Goal: Task Accomplishment & Management: Manage account settings

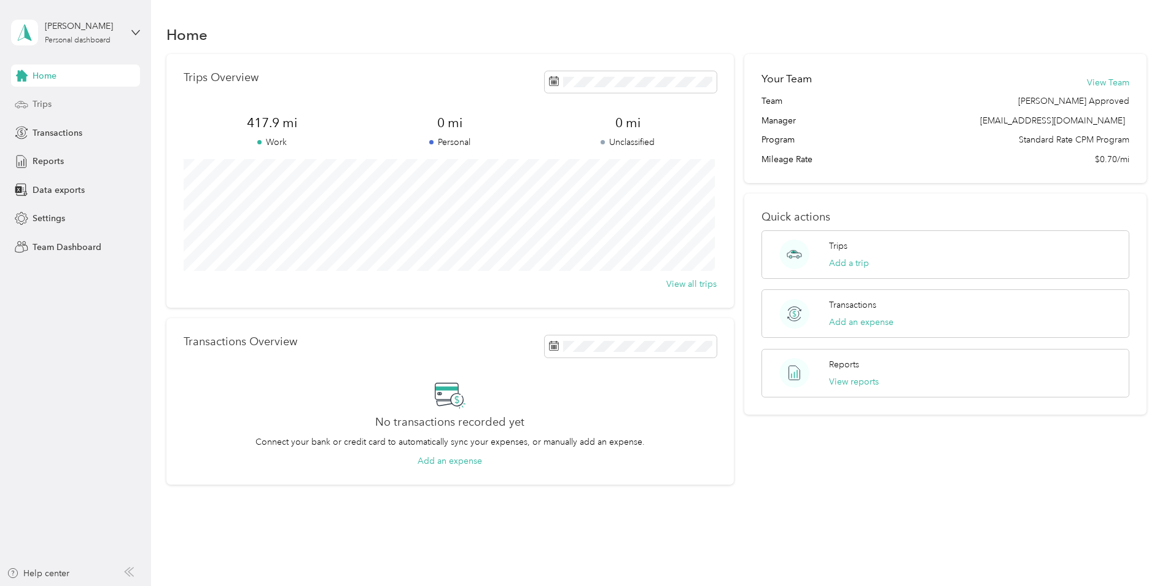
click at [50, 104] on span "Trips" at bounding box center [42, 104] width 19 height 13
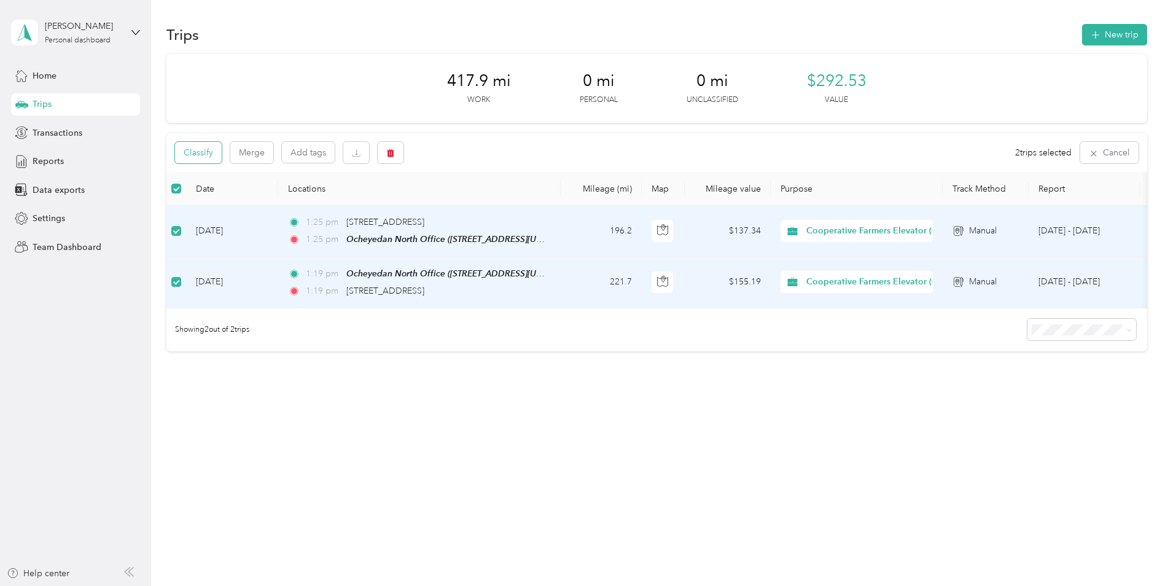
click at [201, 148] on button "Classify" at bounding box center [198, 152] width 47 height 21
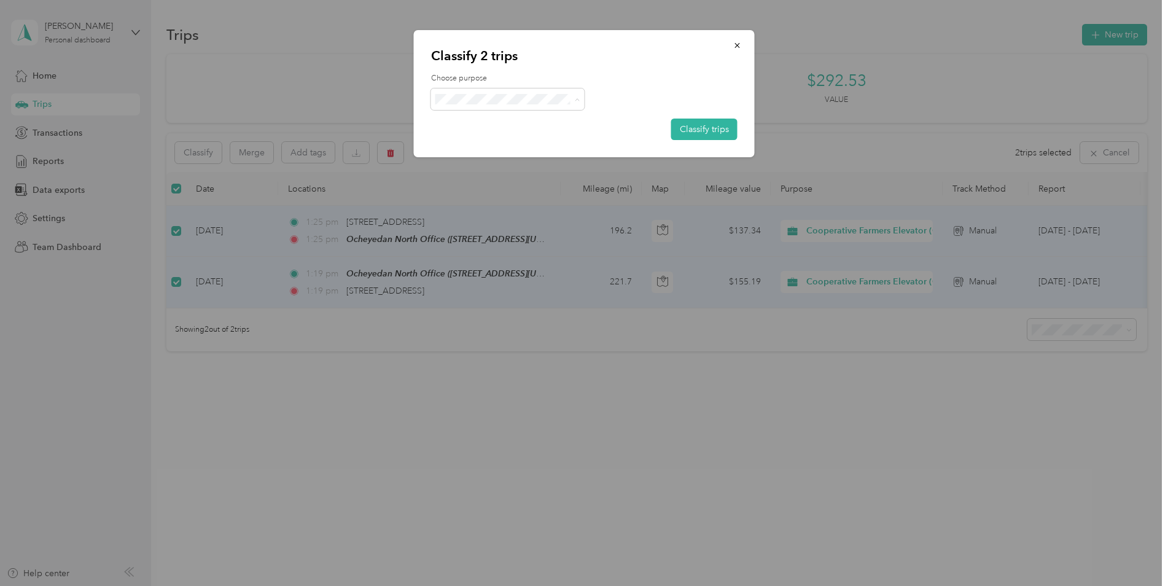
click at [498, 120] on span "Cooperative Farmers Elevator (CFE)" at bounding box center [534, 121] width 146 height 13
click at [709, 128] on button "Classify trips" at bounding box center [704, 129] width 66 height 21
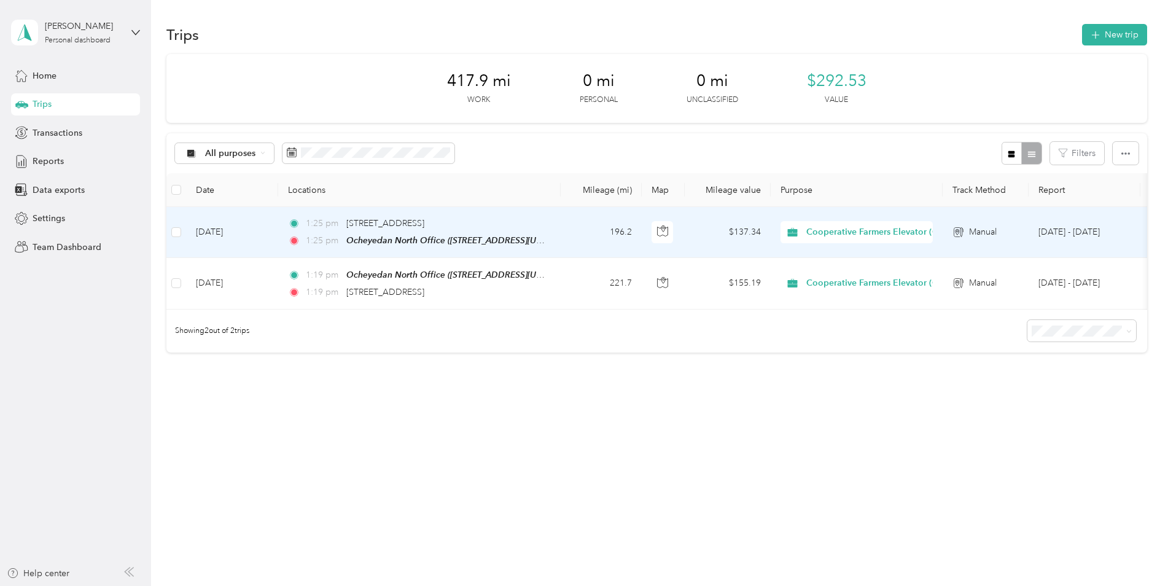
click at [181, 235] on td at bounding box center [176, 232] width 20 height 51
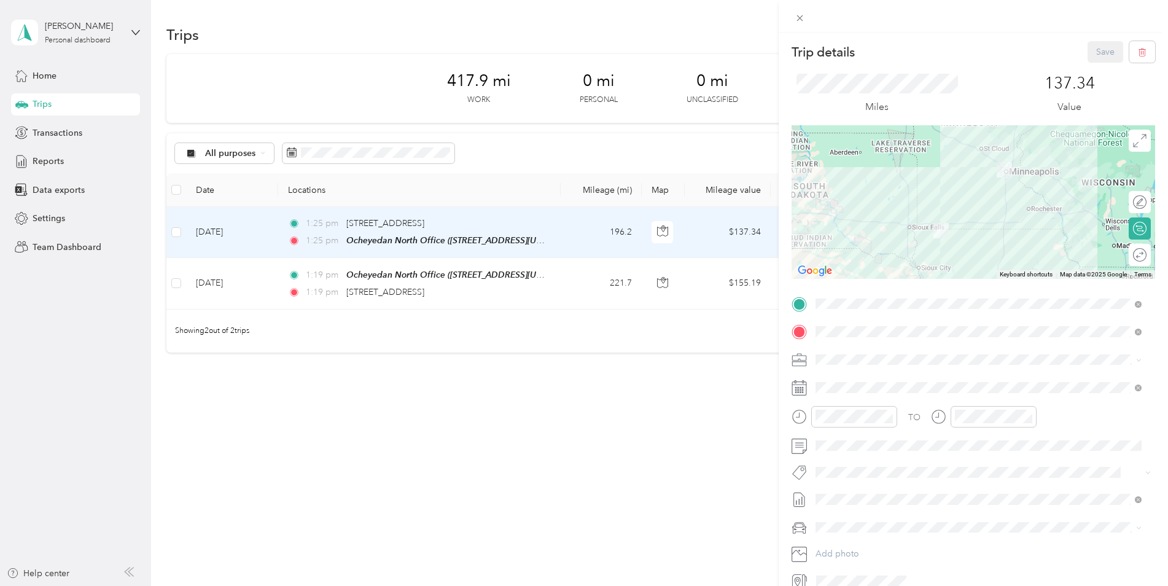
click at [181, 282] on div "Trip details Save This trip cannot be edited because it is either under review,…" at bounding box center [584, 293] width 1168 height 586
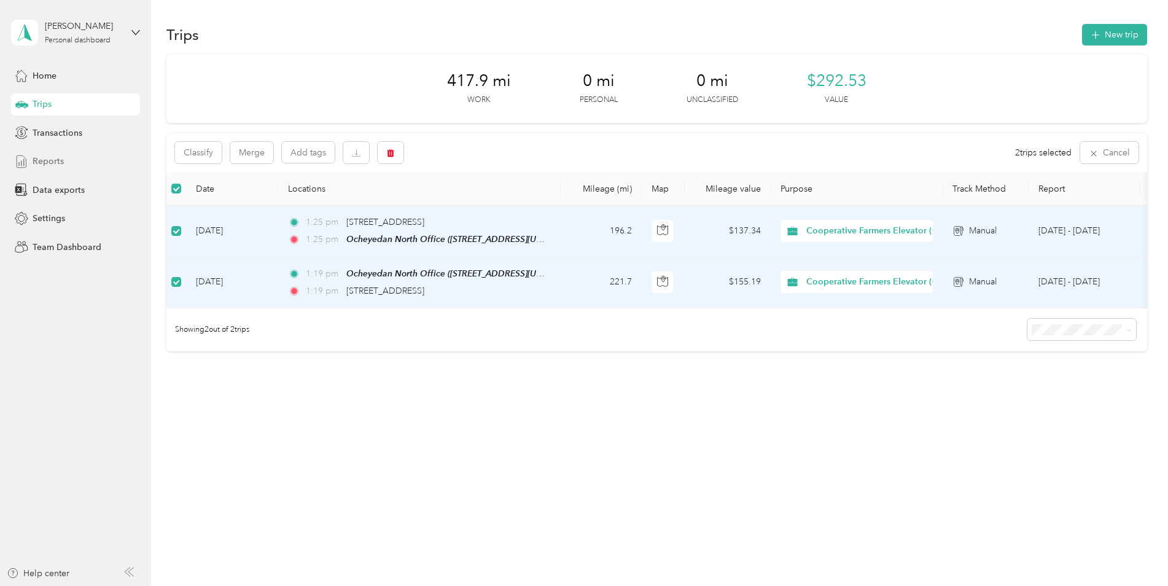
click at [56, 159] on span "Reports" at bounding box center [48, 161] width 31 height 13
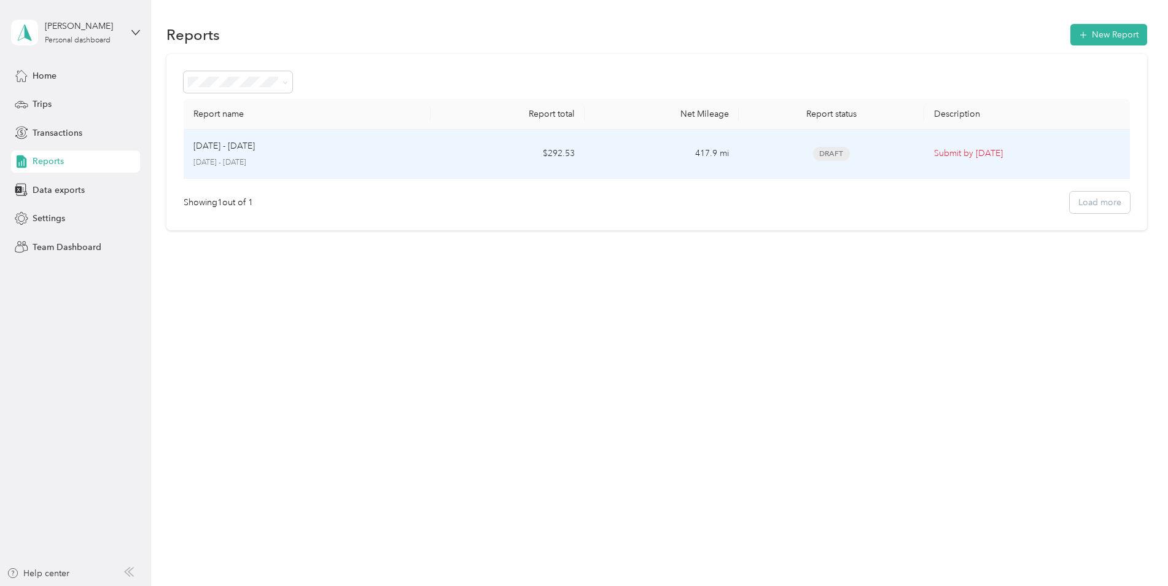
click at [253, 148] on p "[DATE] - [DATE]" at bounding box center [223, 146] width 61 height 14
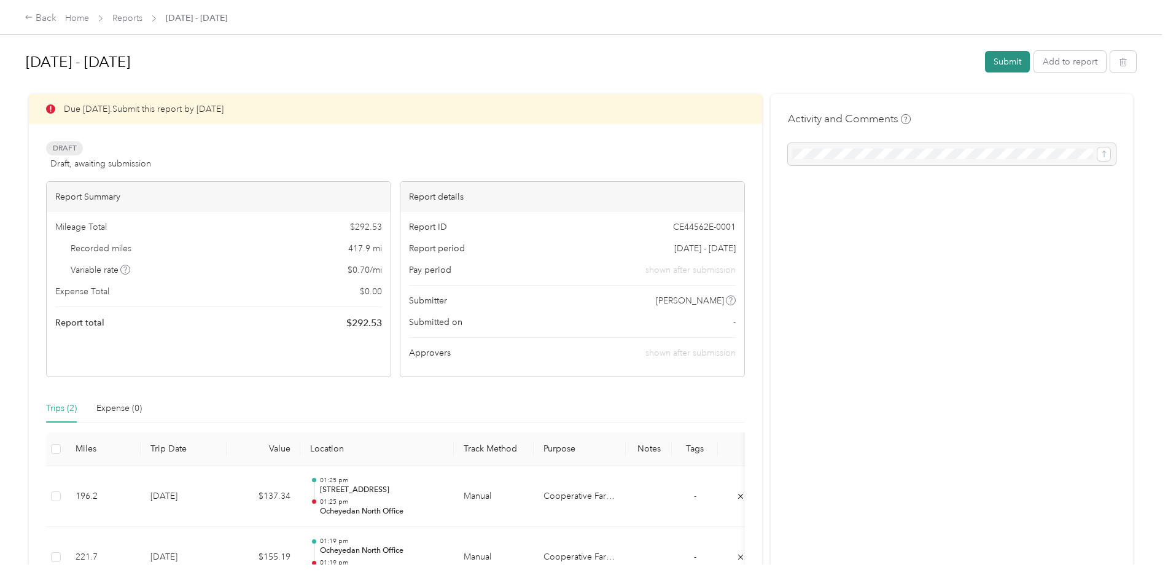
click at [997, 59] on button "Submit" at bounding box center [1007, 61] width 45 height 21
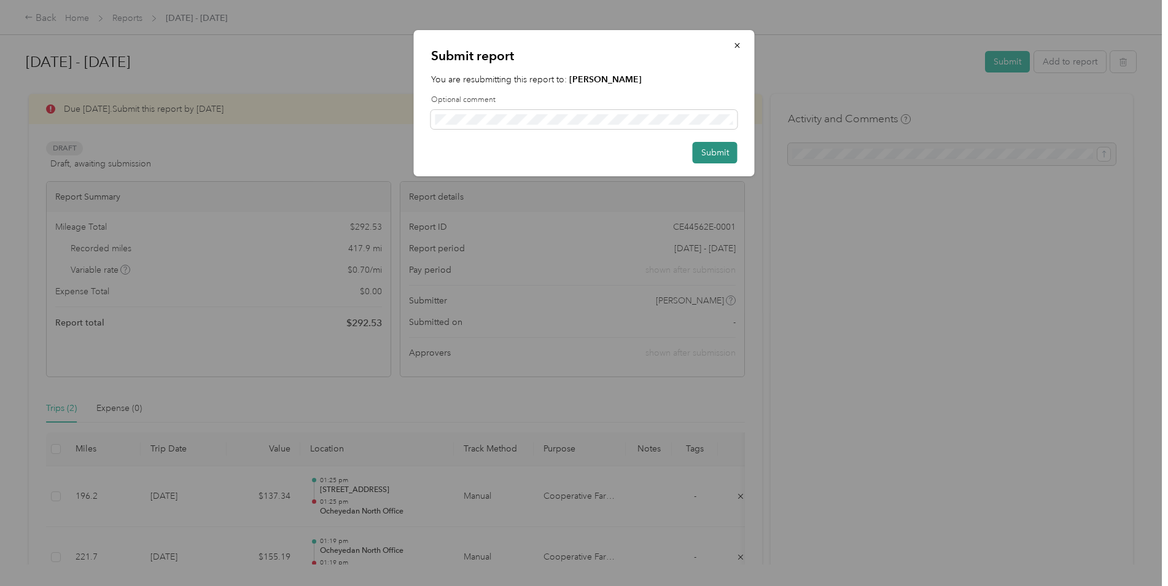
click at [715, 153] on button "Submit" at bounding box center [715, 152] width 45 height 21
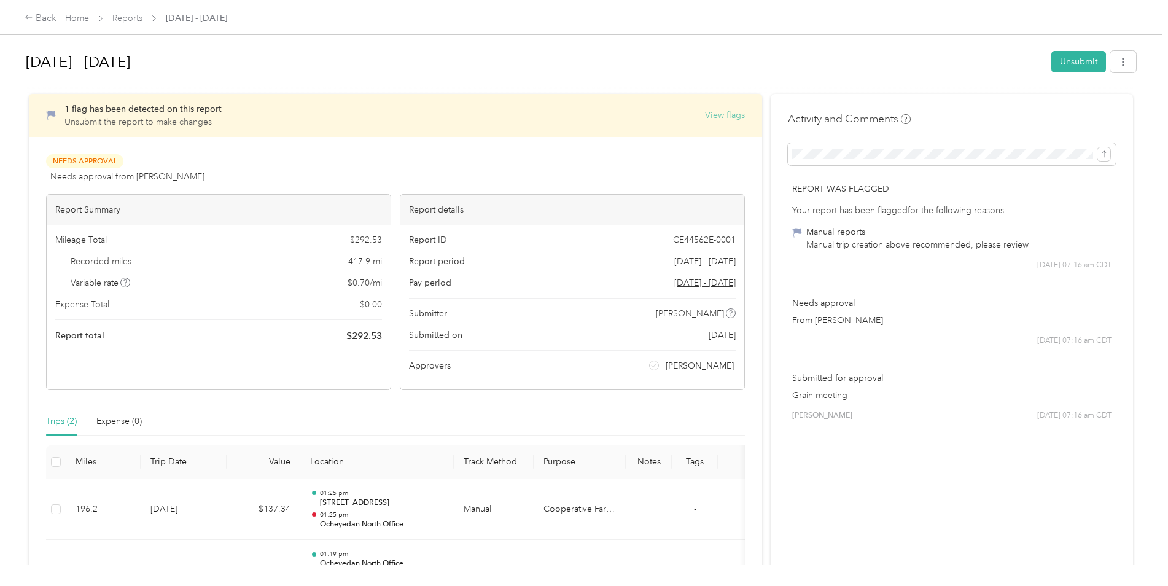
click at [729, 115] on button "View flags" at bounding box center [725, 115] width 40 height 13
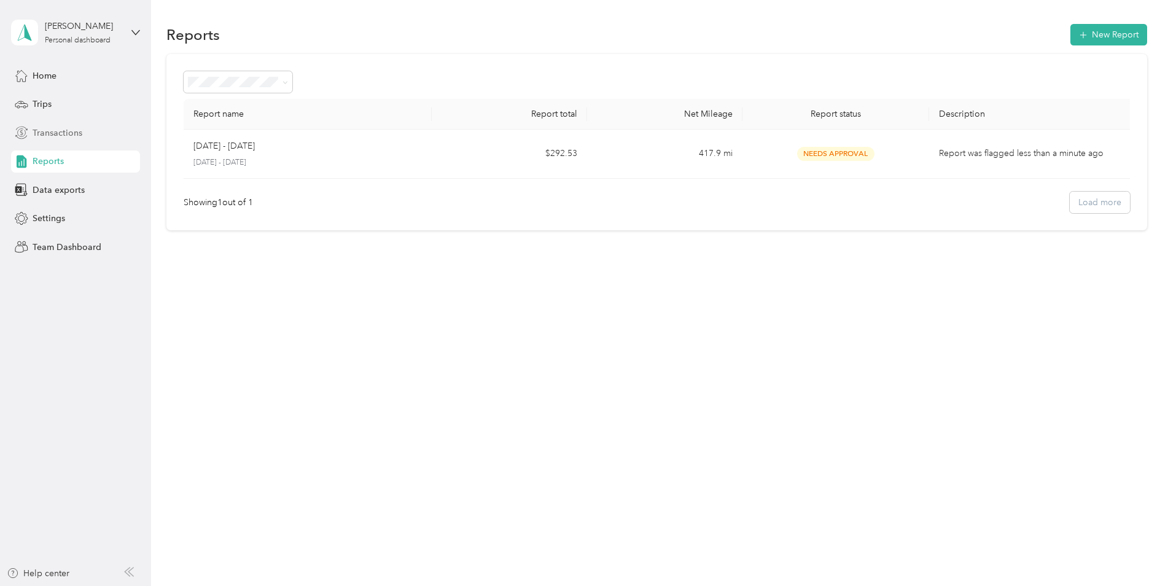
click at [69, 130] on span "Transactions" at bounding box center [58, 132] width 50 height 13
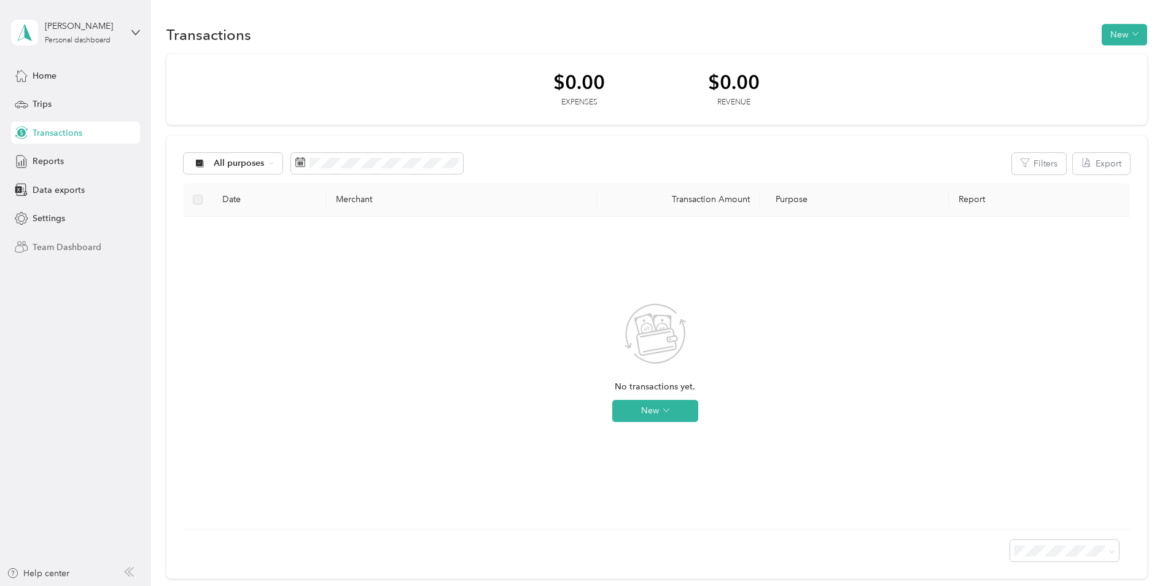
click at [66, 247] on span "Team Dashboard" at bounding box center [67, 247] width 69 height 13
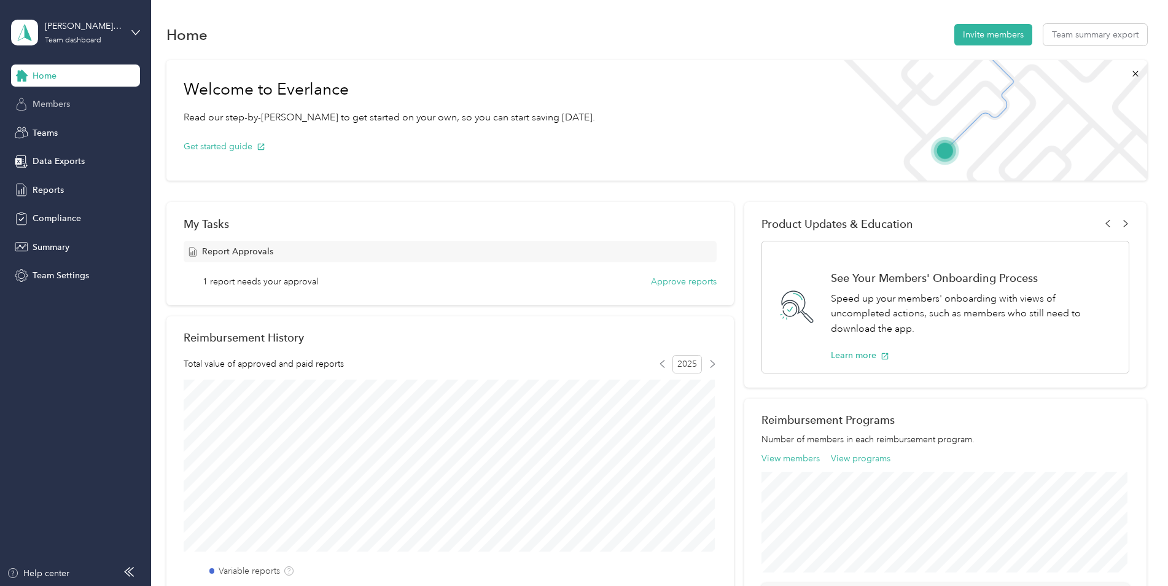
click at [63, 100] on span "Members" at bounding box center [51, 104] width 37 height 13
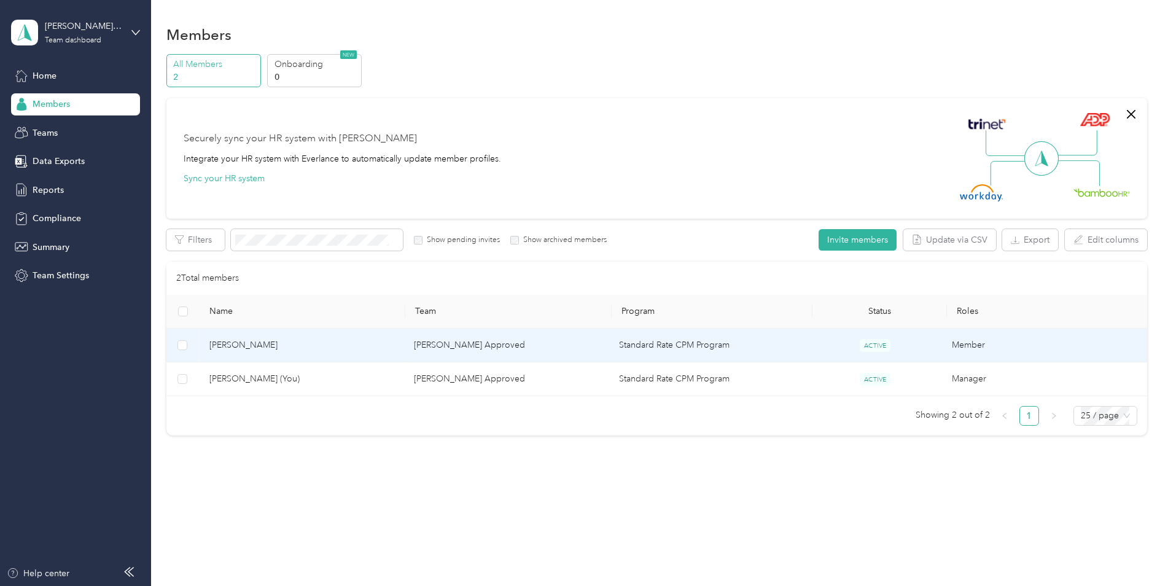
click at [231, 344] on span "[PERSON_NAME]" at bounding box center [301, 345] width 185 height 14
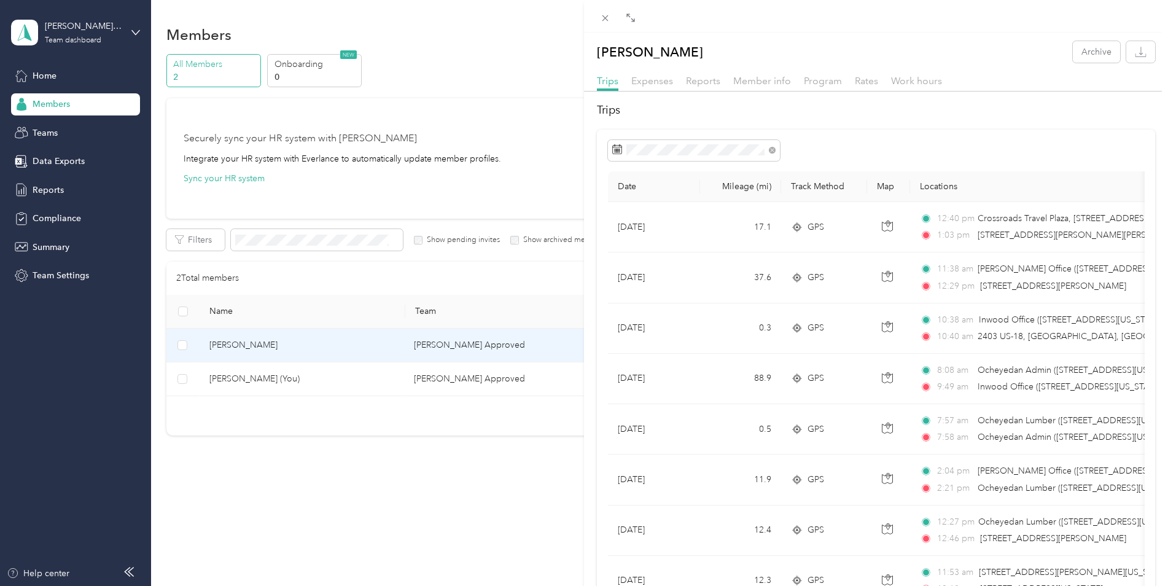
click at [45, 130] on div "[PERSON_NAME] Archive Trips Expenses Reports Member info Program Rates Work hou…" at bounding box center [584, 293] width 1168 height 586
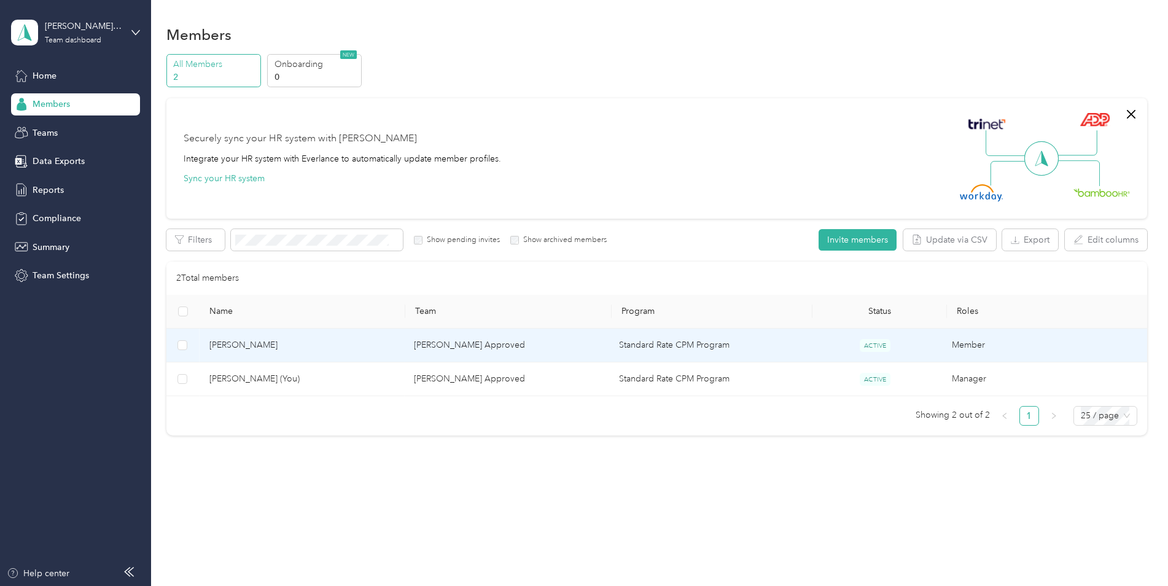
click at [244, 345] on span "[PERSON_NAME]" at bounding box center [301, 345] width 185 height 14
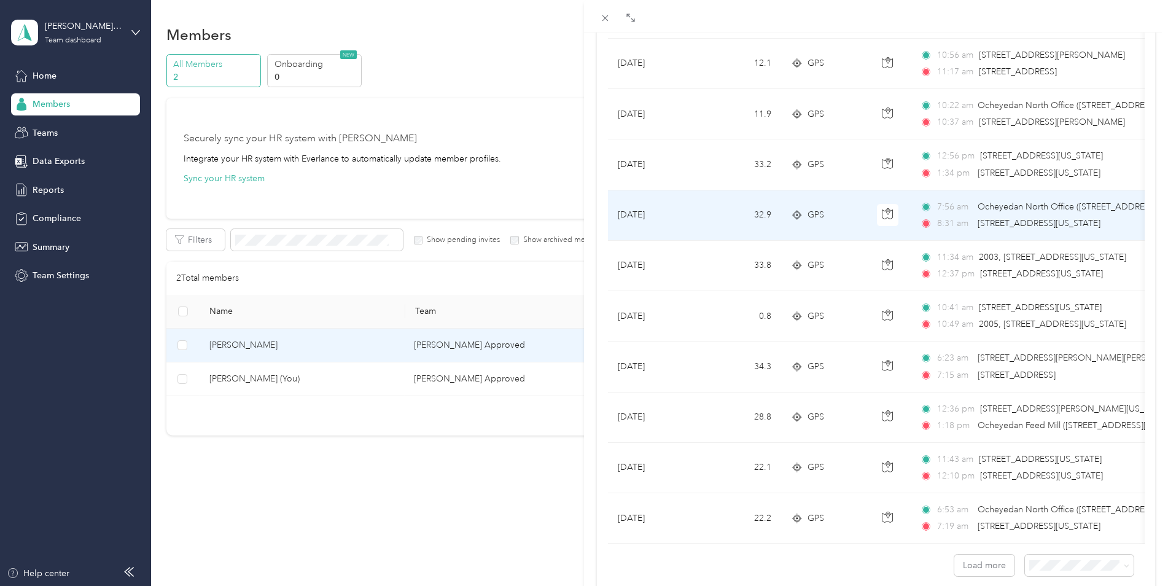
scroll to position [983, 0]
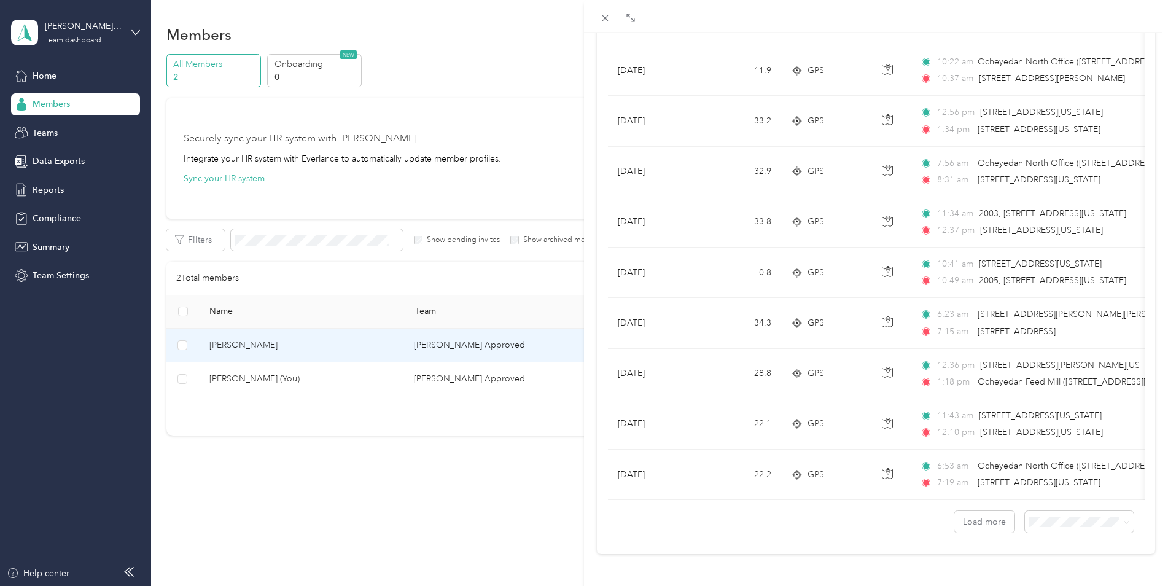
click at [50, 189] on div "[PERSON_NAME] Archive Trips Expenses Reports Member info Program Rates Work hou…" at bounding box center [584, 293] width 1168 height 586
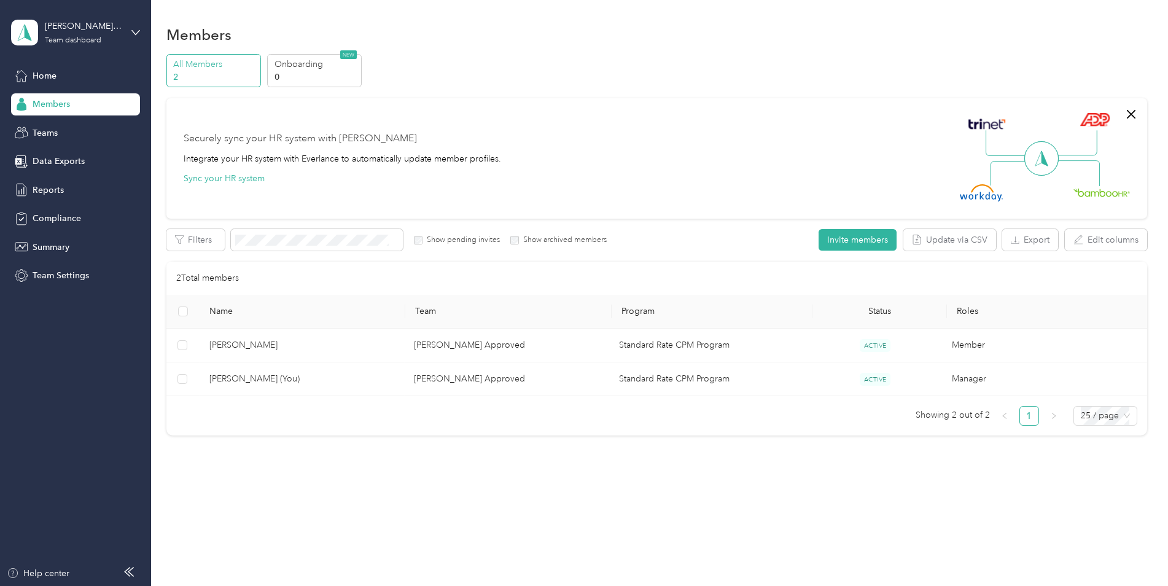
scroll to position [33, 0]
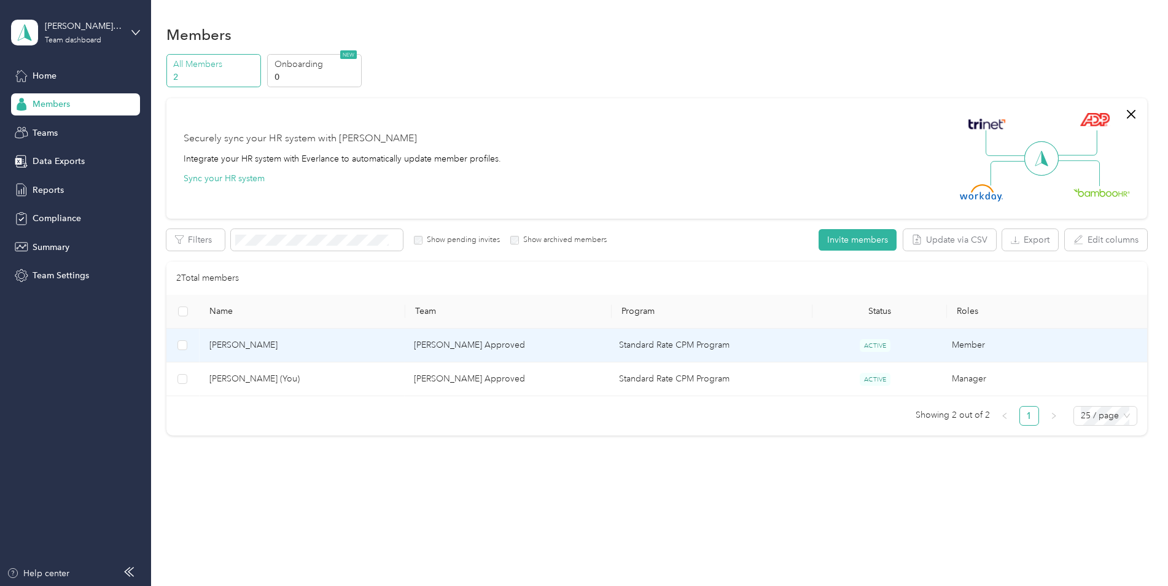
click at [246, 346] on span "[PERSON_NAME]" at bounding box center [301, 345] width 185 height 14
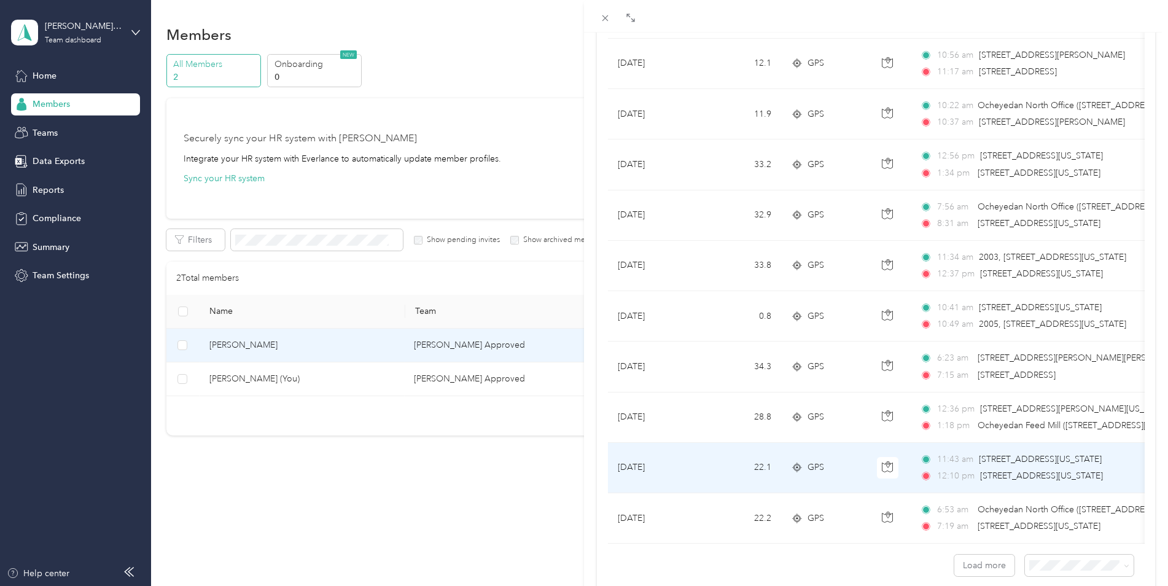
scroll to position [983, 0]
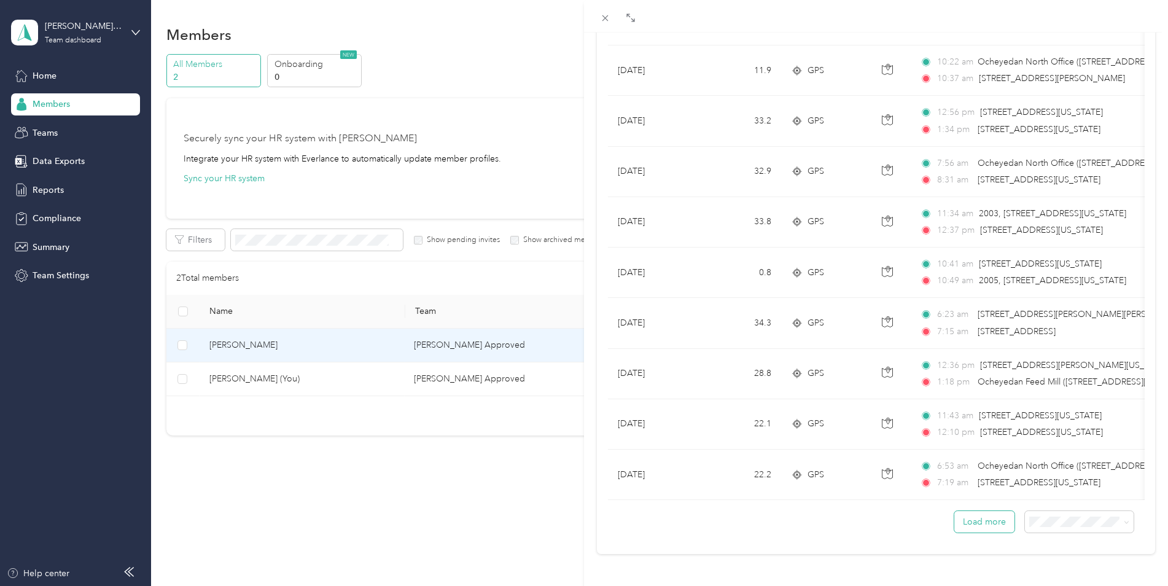
click at [973, 515] on button "Load more" at bounding box center [984, 521] width 60 height 21
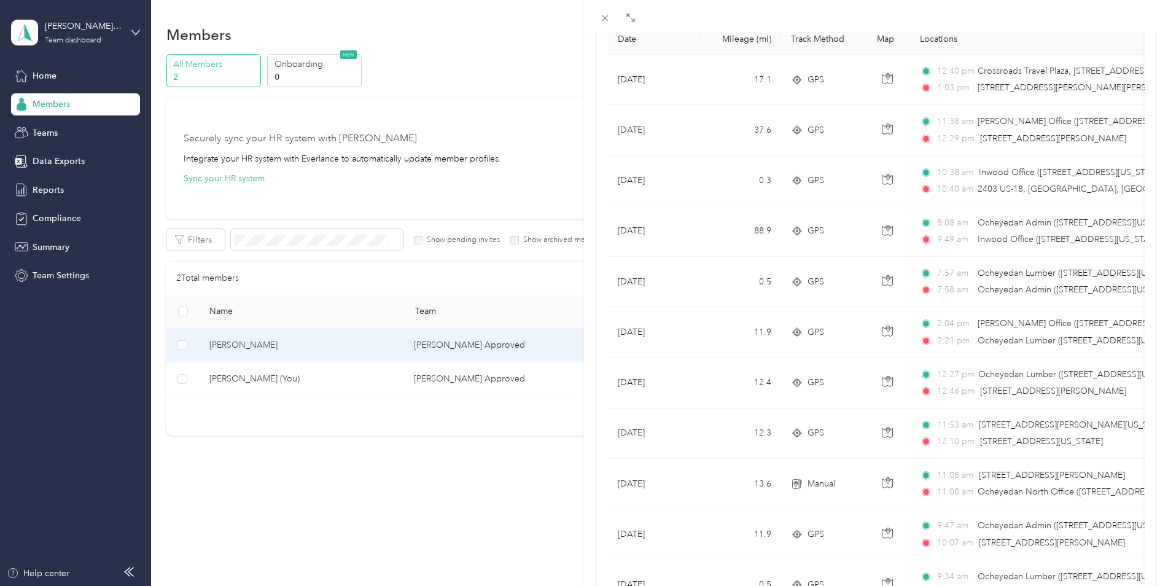
scroll to position [0, 0]
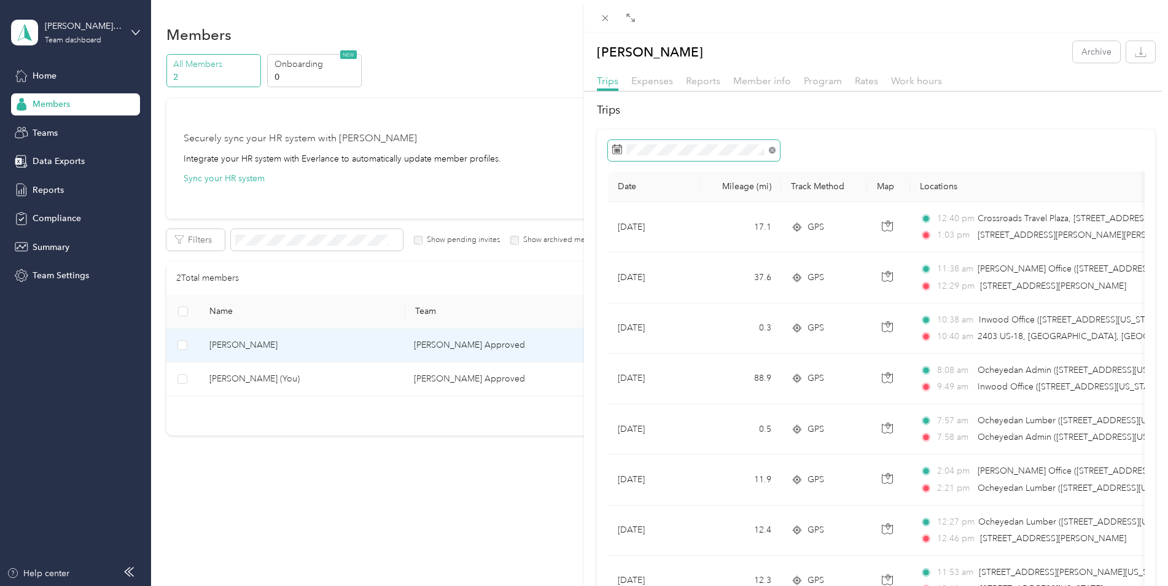
click at [770, 149] on icon at bounding box center [772, 150] width 7 height 7
click at [659, 142] on span at bounding box center [694, 150] width 172 height 21
click at [626, 219] on icon at bounding box center [629, 220] width 12 height 12
click at [703, 258] on div "1" at bounding box center [704, 262] width 16 height 15
click at [704, 196] on span at bounding box center [703, 191] width 58 height 20
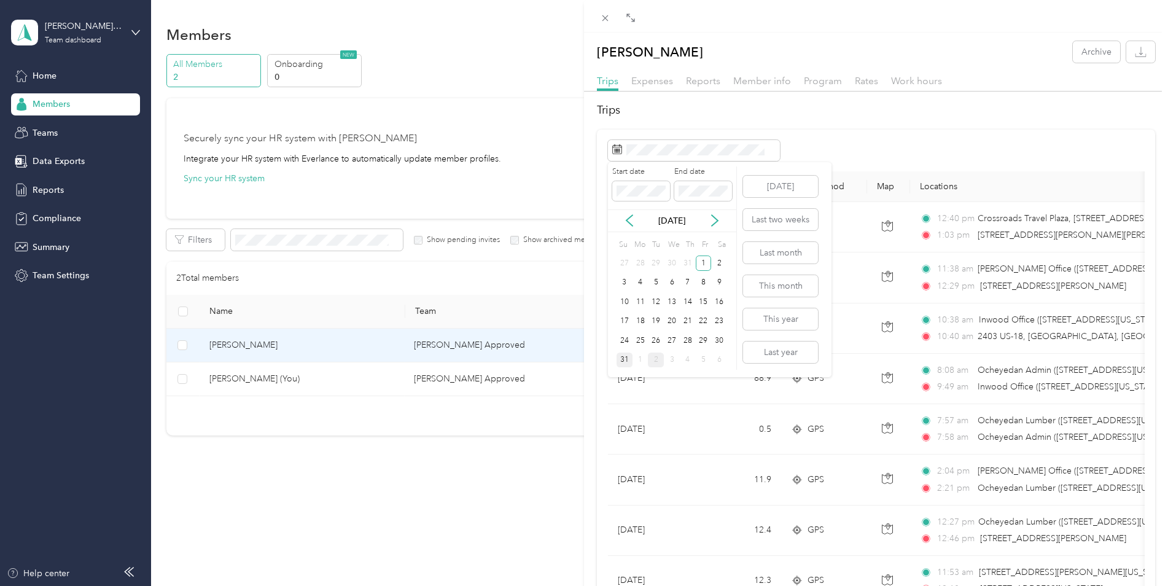
click at [625, 357] on div "31" at bounding box center [624, 359] width 16 height 15
click at [39, 72] on div "[PERSON_NAME] Archive Trips Expenses Reports Member info Program Rates Work hou…" at bounding box center [584, 293] width 1168 height 586
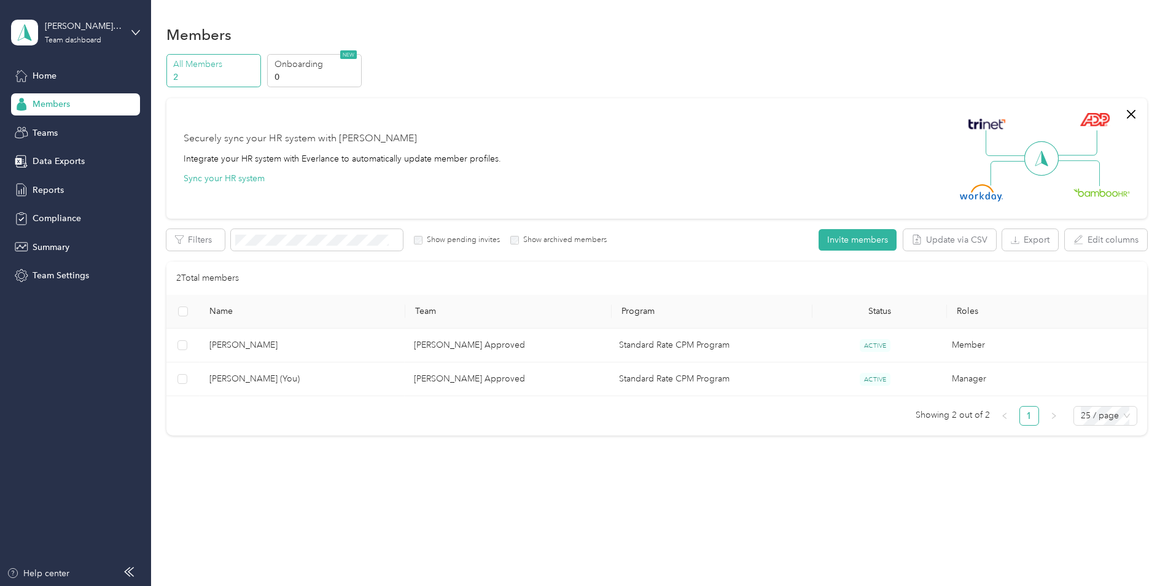
click at [39, 74] on span "Home" at bounding box center [45, 75] width 24 height 13
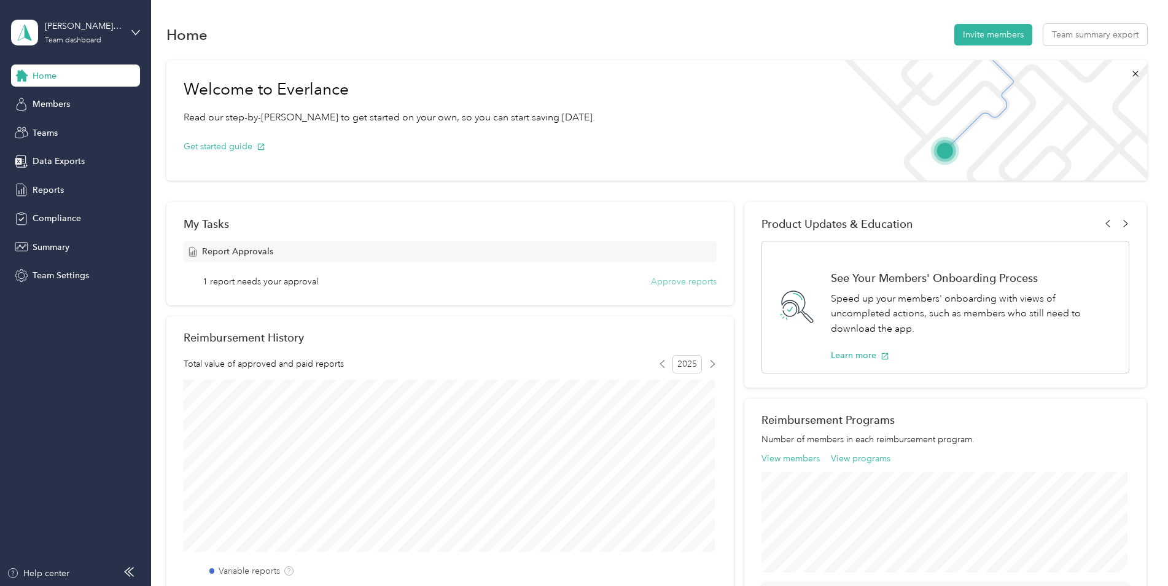
click at [686, 279] on button "Approve reports" at bounding box center [684, 281] width 66 height 13
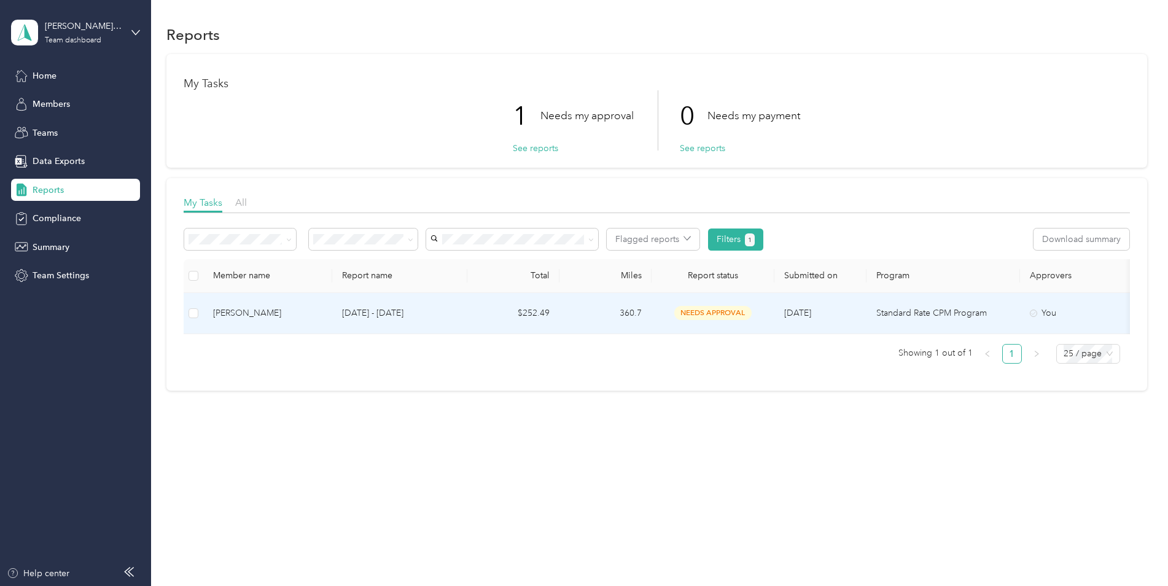
click at [694, 309] on span "needs approval" at bounding box center [712, 313] width 77 height 14
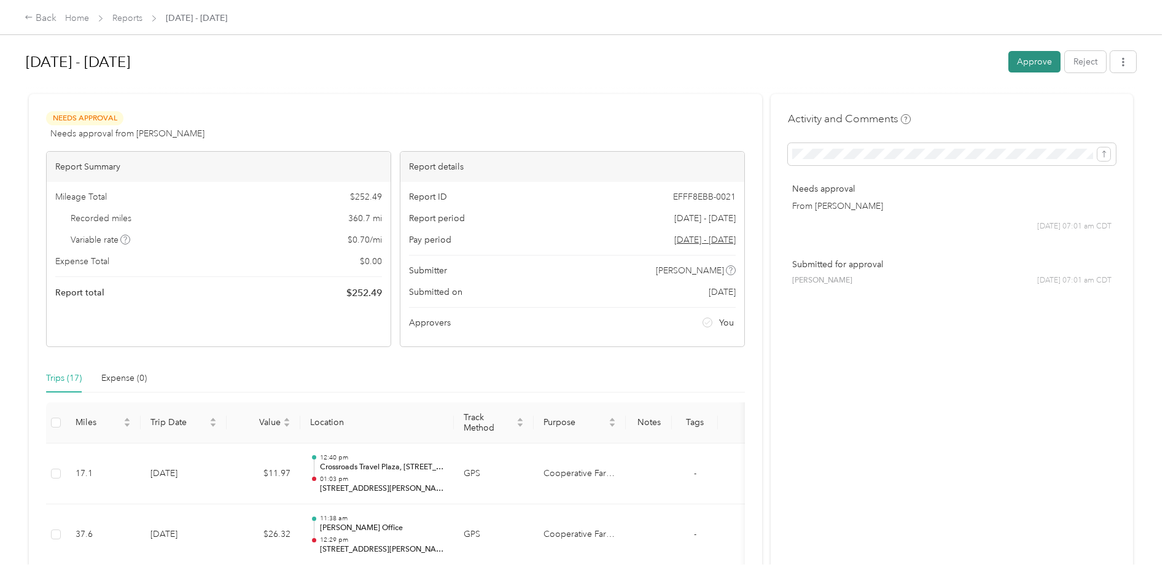
click at [1025, 58] on button "Approve" at bounding box center [1034, 61] width 52 height 21
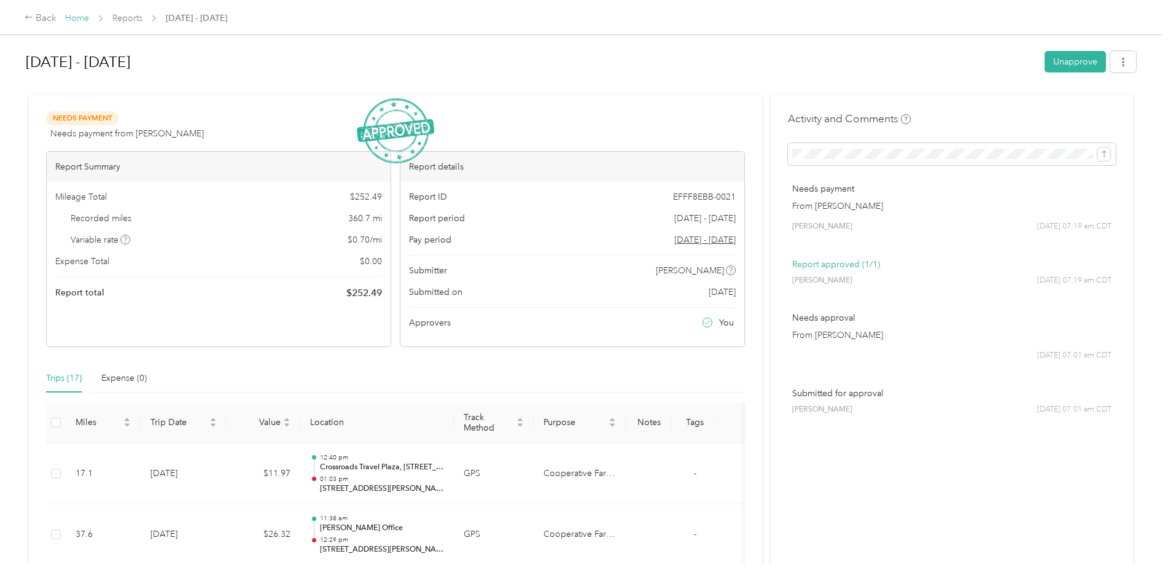
click at [74, 17] on link "Home" at bounding box center [77, 18] width 24 height 10
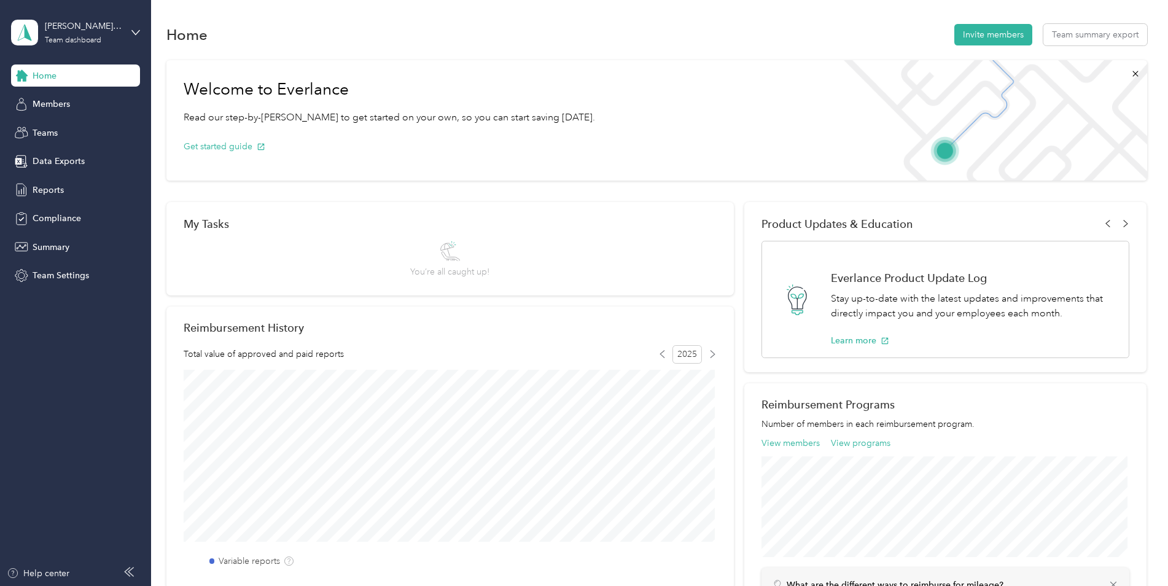
click at [126, 570] on icon at bounding box center [129, 572] width 10 height 10
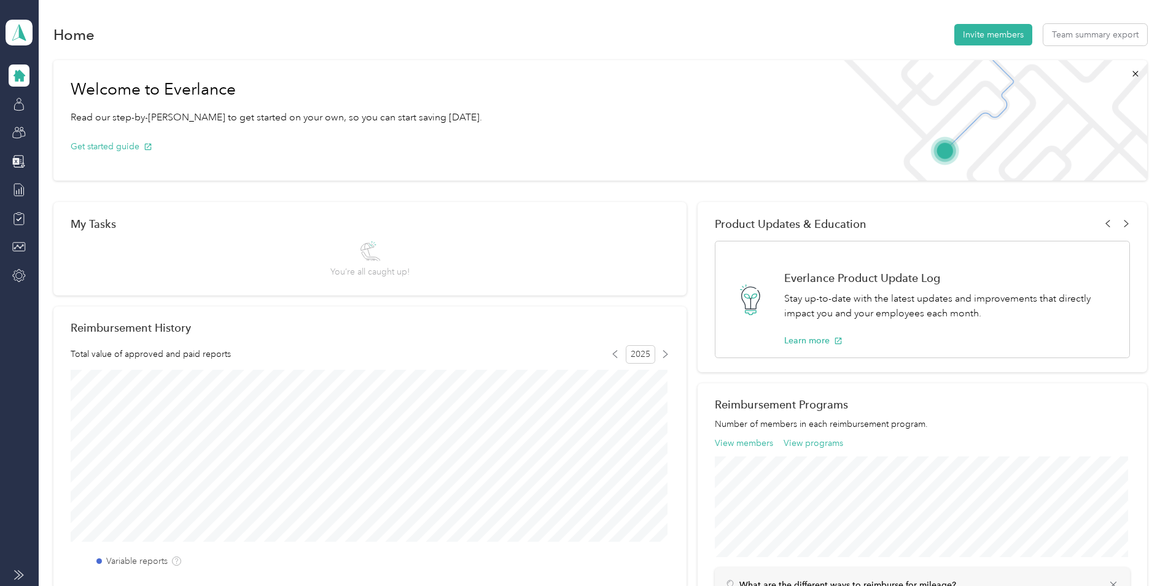
click at [21, 577] on icon at bounding box center [20, 574] width 5 height 9
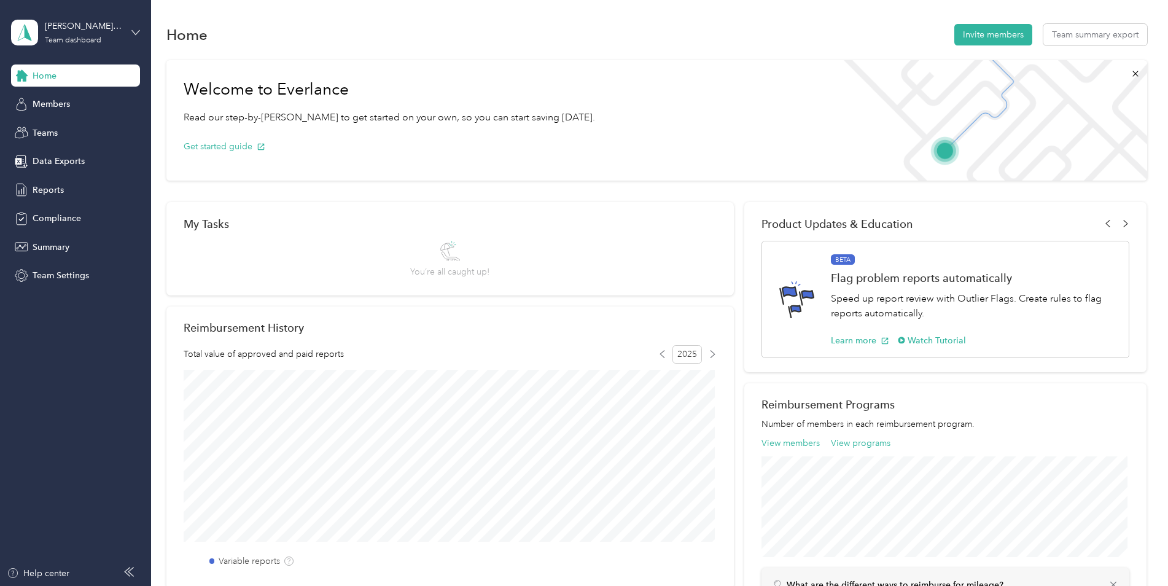
click at [137, 33] on icon at bounding box center [135, 32] width 7 height 4
click at [59, 159] on div "Log out" at bounding box center [140, 156] width 241 height 21
